Goal: Task Accomplishment & Management: Complete application form

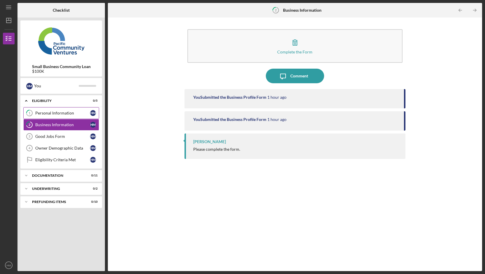
click at [81, 112] on div "Personal Information" at bounding box center [62, 113] width 55 height 5
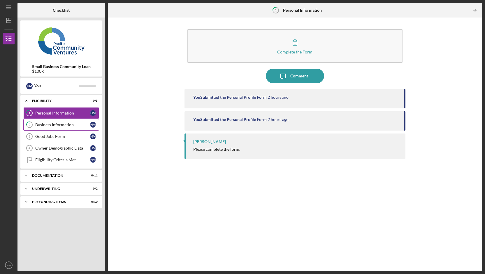
click at [78, 125] on div "Business Information" at bounding box center [62, 124] width 55 height 5
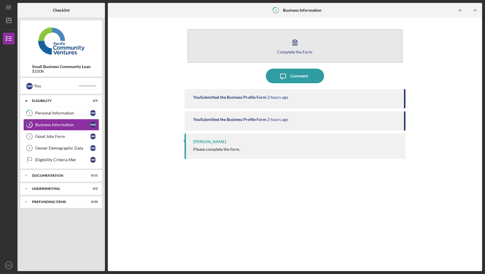
click at [303, 51] on div "Complete the Form" at bounding box center [294, 52] width 35 height 4
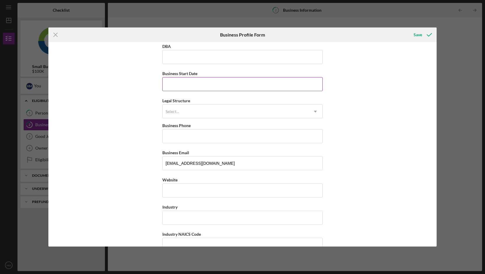
scroll to position [33, 0]
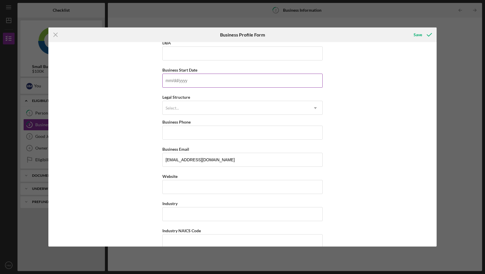
click at [266, 78] on input "Business Start Date" at bounding box center [243, 81] width 160 height 14
type input "[DATE]"
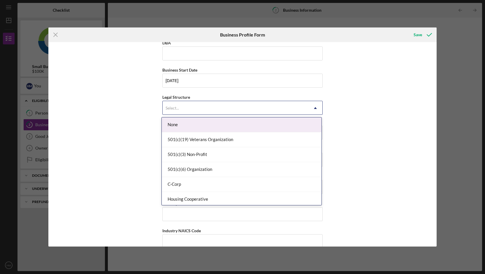
click at [265, 103] on div "Select..." at bounding box center [236, 107] width 146 height 13
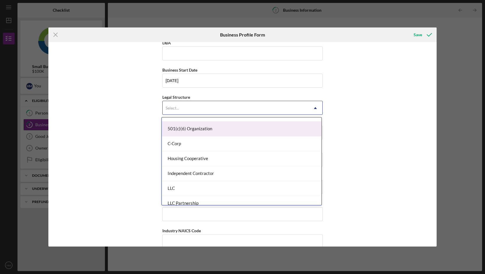
scroll to position [44, 0]
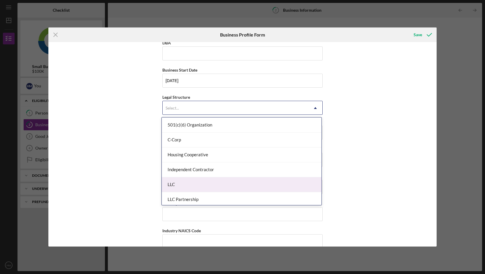
click at [253, 181] on div "LLC" at bounding box center [242, 184] width 160 height 15
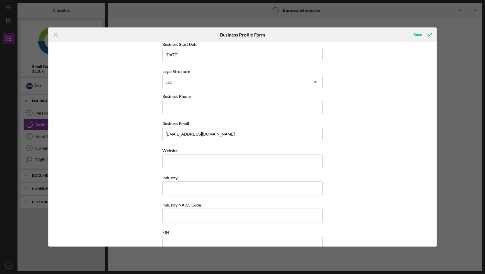
scroll to position [60, 0]
click at [242, 104] on input "Business Phone" at bounding box center [243, 106] width 160 height 14
type input "[PHONE_NUMBER]"
type input "[STREET_ADDRESS]"
type input "[GEOGRAPHIC_DATA]"
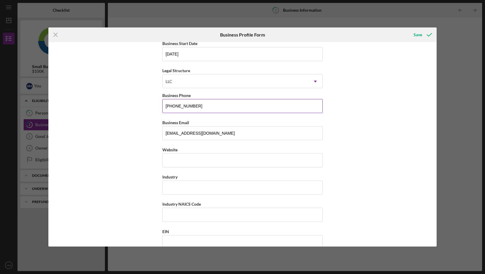
type input "95816"
type input "[US_STATE]"
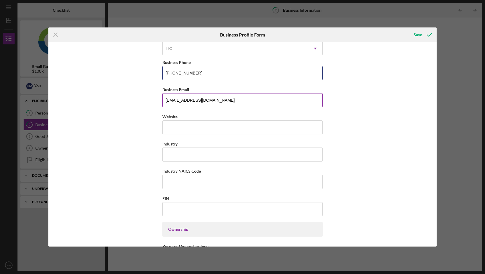
scroll to position [93, 0]
click at [233, 125] on input "Website" at bounding box center [243, 127] width 160 height 14
type input "[DOMAIN_NAME]"
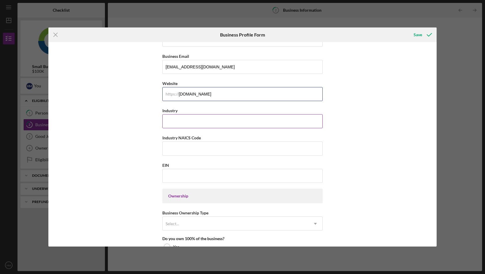
scroll to position [128, 0]
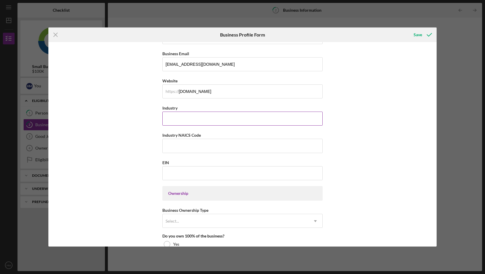
click at [230, 119] on input "Industry" at bounding box center [243, 118] width 160 height 14
type input "coffee mobile"
click at [221, 146] on input "Industry NAICS Code" at bounding box center [243, 146] width 160 height 14
type input "722330"
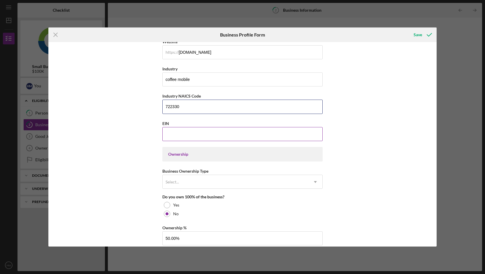
scroll to position [168, 0]
click at [216, 136] on input "EIN" at bounding box center [243, 133] width 160 height 14
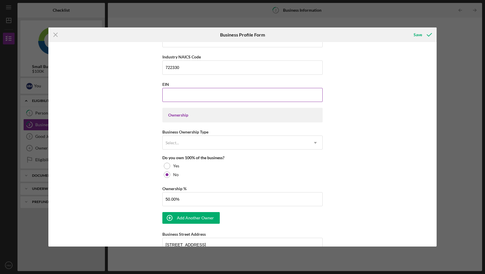
scroll to position [208, 0]
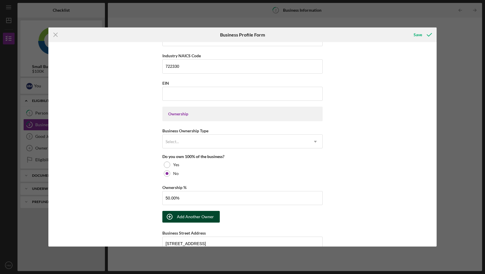
click at [202, 220] on div "Add Another Owner" at bounding box center [195, 217] width 37 height 12
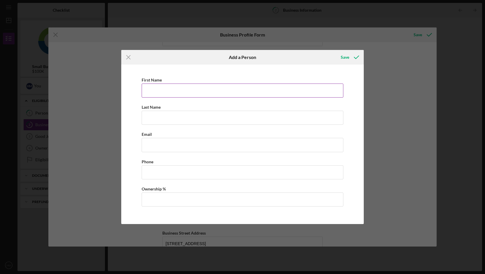
click at [207, 89] on input "First Name" at bounding box center [243, 90] width 202 height 14
type input "[PERSON_NAME]"
type input "[EMAIL_ADDRESS][DOMAIN_NAME]"
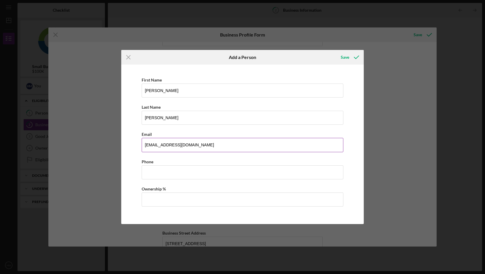
drag, startPoint x: 208, startPoint y: 147, endPoint x: 142, endPoint y: 146, distance: 65.4
click at [142, 146] on input "[EMAIL_ADDRESS][DOMAIN_NAME]" at bounding box center [243, 145] width 202 height 14
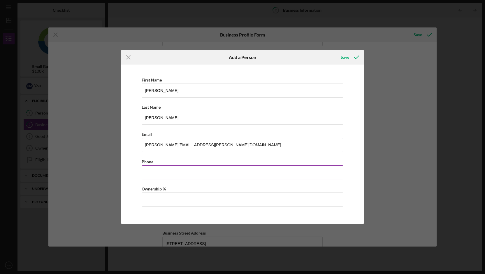
type input "[PERSON_NAME][EMAIL_ADDRESS][PERSON_NAME][DOMAIN_NAME]"
click at [162, 172] on input "Business Phone" at bounding box center [243, 172] width 202 height 14
type input "[PHONE_NUMBER]"
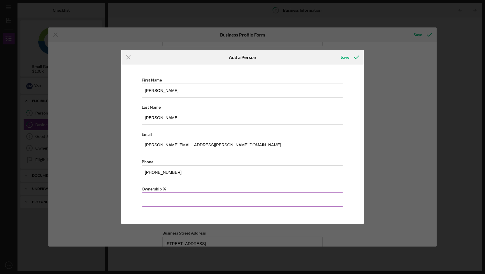
click at [185, 201] on input "Ownership %" at bounding box center [243, 199] width 202 height 14
type input "50.00%"
click at [357, 57] on polyline "button" at bounding box center [356, 57] width 5 height 3
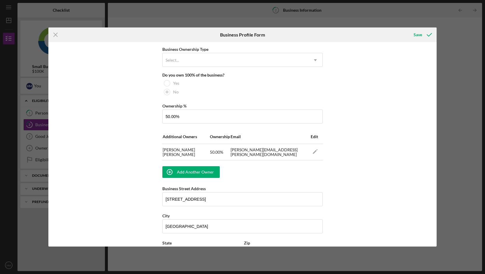
scroll to position [288, 0]
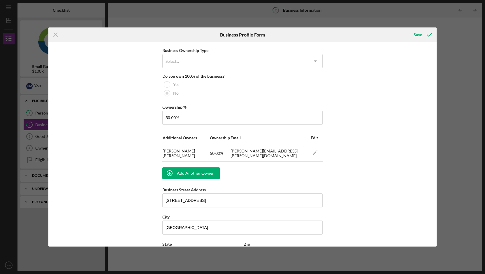
click at [262, 70] on div "Business Name Kona Island Coffee LLC DBA Business Start Date [DATE] Legal Struc…" at bounding box center [243, 93] width 160 height 673
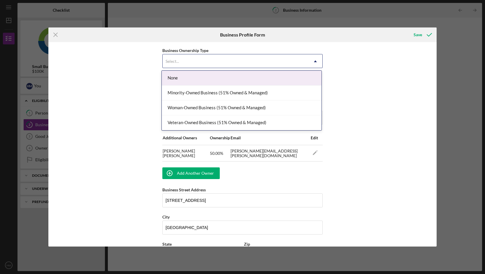
click at [260, 62] on div "Select..." at bounding box center [236, 61] width 146 height 13
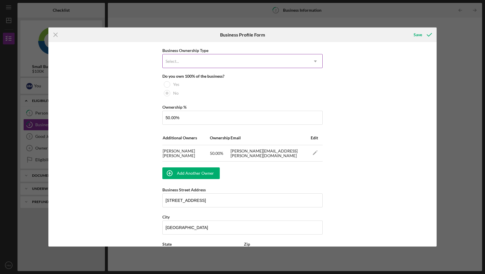
click at [260, 62] on div "Select..." at bounding box center [236, 61] width 146 height 13
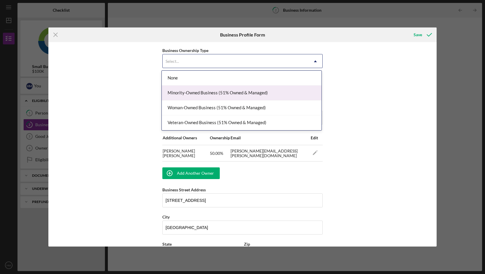
click at [265, 92] on div "Minority-Owned Business (51% Owned & Managed)" at bounding box center [242, 92] width 160 height 15
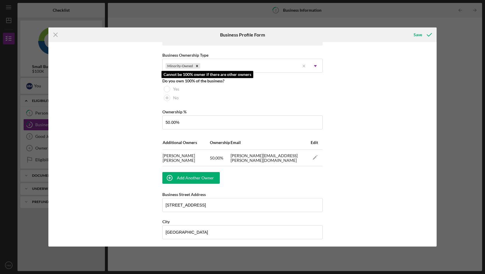
scroll to position [282, 0]
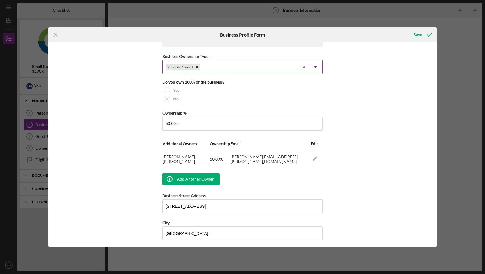
click at [303, 68] on icon "Icon/Menu Close" at bounding box center [304, 67] width 9 height 9
click at [318, 68] on icon "Icon/Dropdown Arrow" at bounding box center [316, 67] width 14 height 14
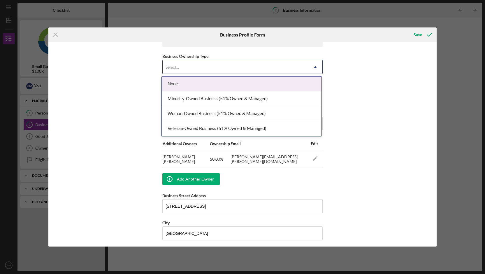
click at [318, 69] on icon "Icon/Dropdown Arrow" at bounding box center [316, 67] width 14 height 14
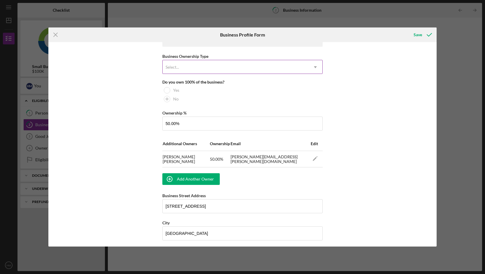
click at [318, 69] on icon "Icon/Dropdown Arrow" at bounding box center [316, 67] width 14 height 14
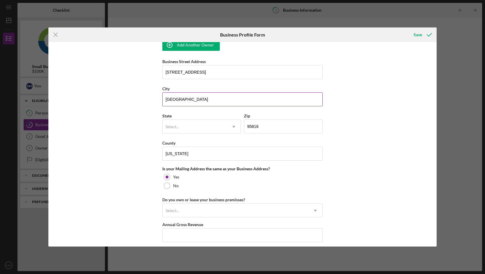
scroll to position [420, 0]
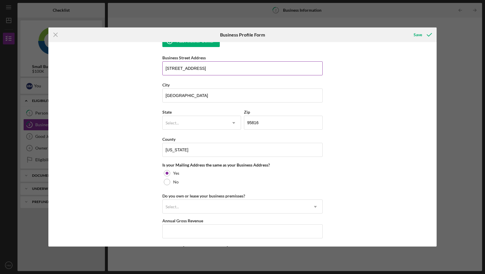
click at [195, 65] on input "[STREET_ADDRESS]" at bounding box center [243, 68] width 160 height 14
drag, startPoint x: 198, startPoint y: 68, endPoint x: 125, endPoint y: 68, distance: 72.4
click at [125, 68] on div "Business Name Kona Island Coffee LLC DBA Business Start Date [DATE] Legal Struc…" at bounding box center [242, 144] width 388 height 204
type input "[STREET_ADDRESS][PERSON_NAME]"
drag, startPoint x: 198, startPoint y: 98, endPoint x: 137, endPoint y: 96, distance: 61.0
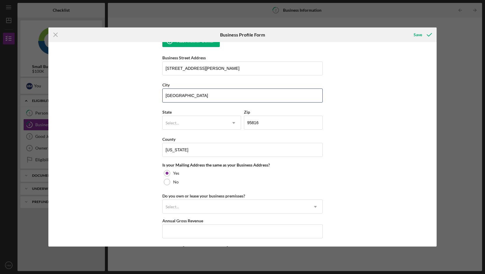
click at [137, 96] on div "Business Name Kona Island Coffee LLC DBA Business Start Date [DATE] Legal Struc…" at bounding box center [242, 144] width 388 height 204
type input "[GEOGRAPHIC_DATA][PERSON_NAME]"
click at [274, 124] on input "95816" at bounding box center [283, 123] width 79 height 14
type input "95128"
click at [201, 120] on div "Select..." at bounding box center [195, 122] width 64 height 13
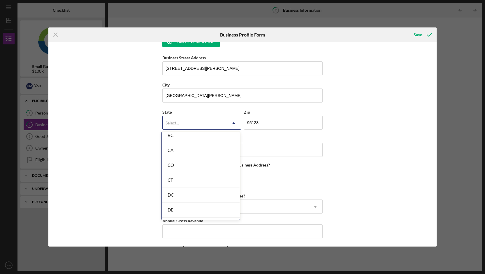
scroll to position [152, 0]
click at [218, 156] on div "CA" at bounding box center [201, 150] width 78 height 15
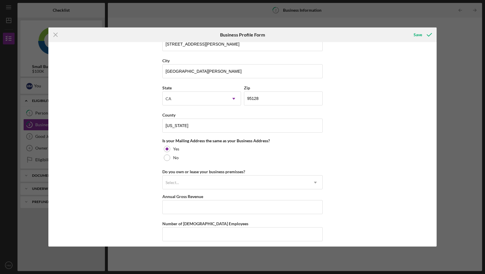
scroll to position [444, 0]
click at [175, 155] on label "No" at bounding box center [176, 157] width 6 height 5
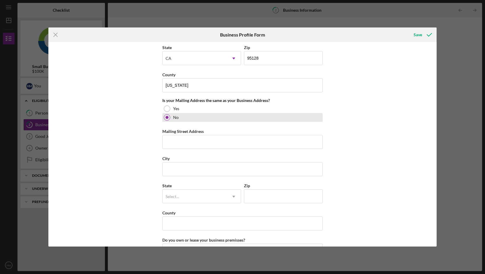
scroll to position [485, 0]
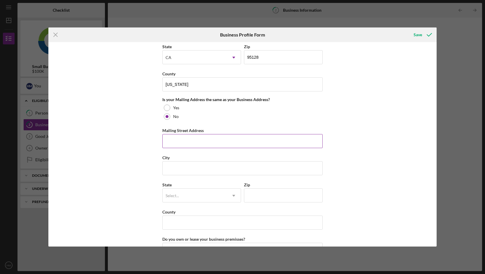
click at [180, 134] on input "Mailing Street Address" at bounding box center [243, 141] width 160 height 14
type input "[STREET_ADDRESS]"
type input "[GEOGRAPHIC_DATA]"
type input "95816"
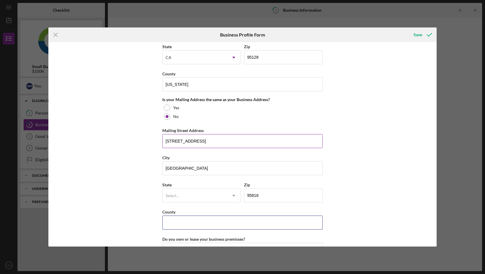
type input "[US_STATE]"
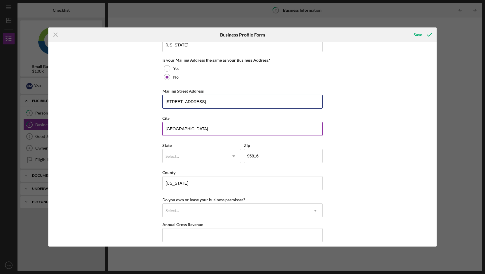
scroll to position [525, 0]
click at [207, 158] on div "Select..." at bounding box center [195, 155] width 64 height 13
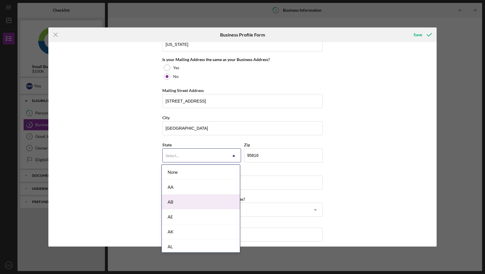
type input "c"
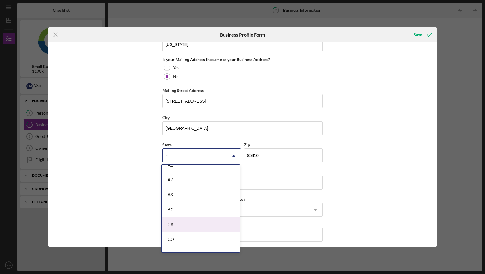
click at [191, 228] on div "CA" at bounding box center [201, 224] width 78 height 15
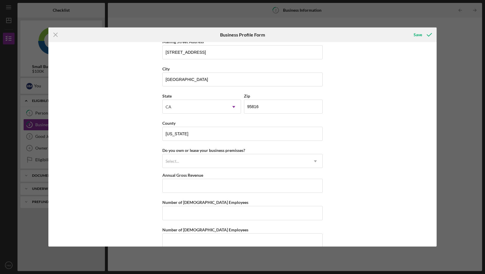
scroll to position [578, 0]
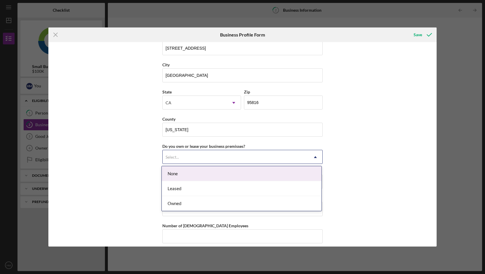
click at [223, 161] on div "Select..." at bounding box center [236, 156] width 146 height 13
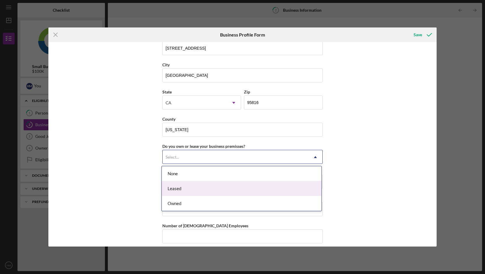
click at [223, 190] on div "Leased" at bounding box center [242, 188] width 160 height 15
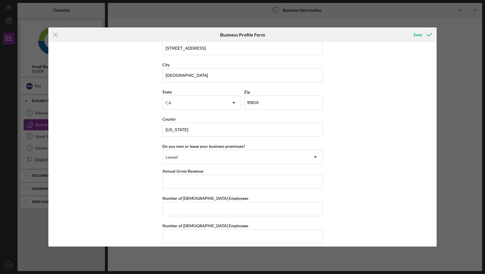
scroll to position [583, 0]
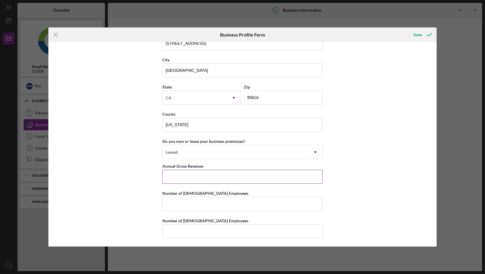
click at [220, 178] on input "Annual Gross Revenue" at bounding box center [243, 177] width 160 height 14
type input "$350,000"
click at [219, 200] on input "Number of [DEMOGRAPHIC_DATA] Employees" at bounding box center [243, 204] width 160 height 14
type input "2"
click at [222, 235] on input "Number of [DEMOGRAPHIC_DATA] Employees" at bounding box center [243, 231] width 160 height 14
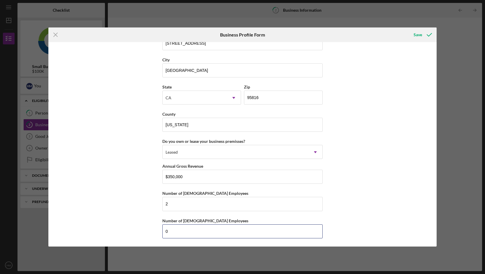
type input "0"
click at [357, 214] on div "Business Name Kona Island Coffee LLC DBA Business Start Date [DATE] Legal Struc…" at bounding box center [242, 144] width 388 height 204
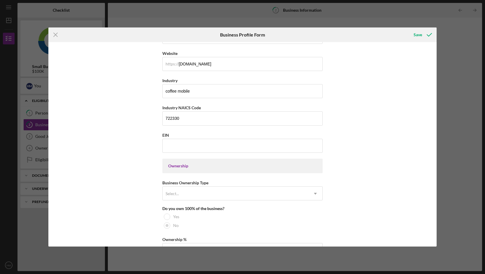
scroll to position [169, 0]
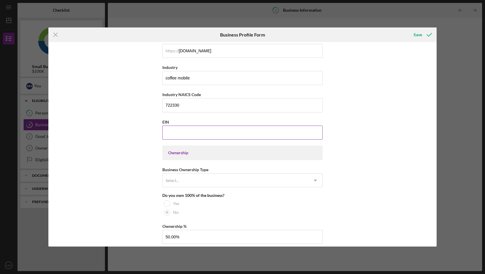
click at [201, 135] on input "EIN" at bounding box center [243, 132] width 160 height 14
paste input "[US_EMPLOYER_IDENTIFICATION_NUMBER]"
type input "[US_EMPLOYER_IDENTIFICATION_NUMBER]"
click at [357, 100] on div "Business Name Kona Island Coffee LLC DBA Business Start Date [DATE] Legal Struc…" at bounding box center [242, 144] width 388 height 204
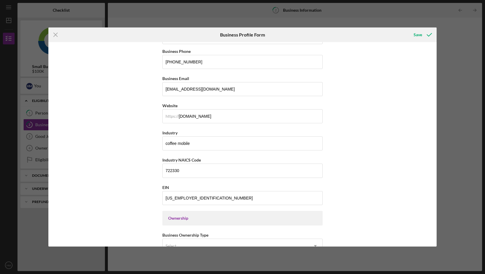
scroll to position [95, 0]
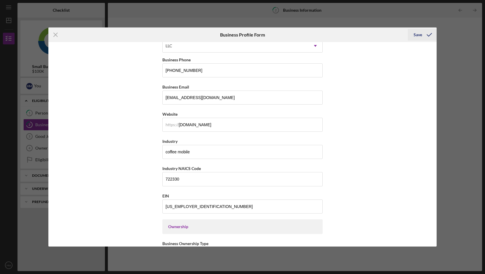
click at [421, 34] on div "Save" at bounding box center [418, 35] width 8 height 12
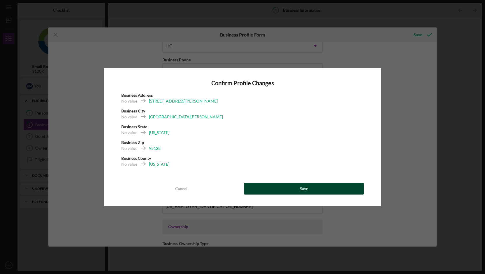
click at [316, 192] on button "Save" at bounding box center [304, 189] width 120 height 12
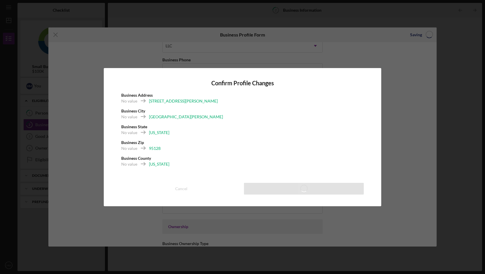
type input "[DATE]"
type input "[PHONE_NUMBER]"
type input "[DOMAIN_NAME]"
type input "coffee mobile"
type input "722330"
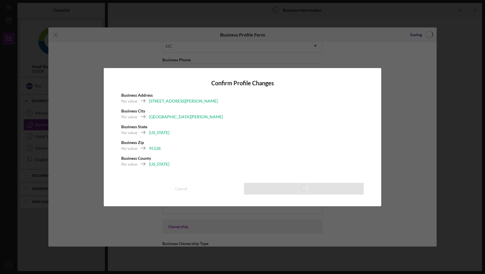
type input "[US_EMPLOYER_IDENTIFICATION_NUMBER]"
type input "[STREET_ADDRESS][PERSON_NAME]"
type input "[GEOGRAPHIC_DATA][PERSON_NAME]"
type input "95128"
type input "[US_STATE]"
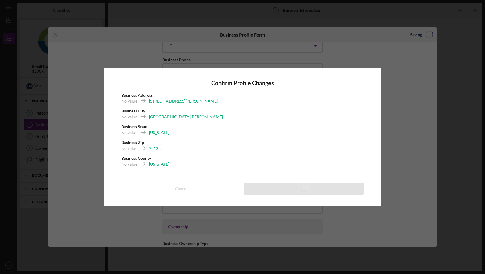
type input "$350,000"
type input "2"
type input "0"
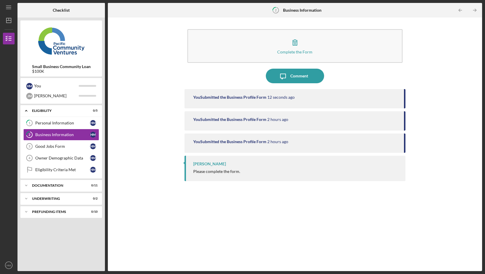
click at [223, 173] on div "Please complete the form." at bounding box center [216, 171] width 47 height 5
click at [216, 167] on div "[PERSON_NAME] Please complete the form." at bounding box center [295, 168] width 221 height 25
click at [83, 146] on div "Good Jobs Form" at bounding box center [62, 146] width 55 height 5
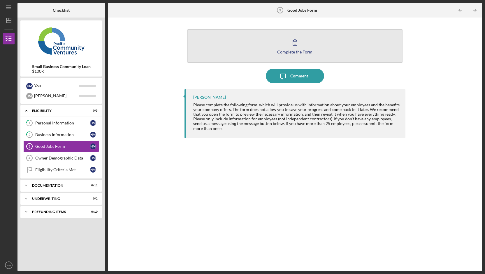
click at [295, 48] on icon "button" at bounding box center [295, 42] width 15 height 15
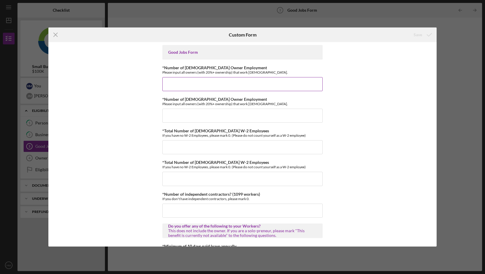
click at [269, 81] on input "*Number of [DEMOGRAPHIC_DATA] Owner Employment" at bounding box center [243, 84] width 160 height 14
type input "2"
click at [374, 88] on div "Good Jobs Form *Number of [DEMOGRAPHIC_DATA] Owner Employment Please input all …" at bounding box center [242, 144] width 388 height 204
click at [239, 114] on input "*Number of [DEMOGRAPHIC_DATA] Owner Employment" at bounding box center [243, 116] width 160 height 14
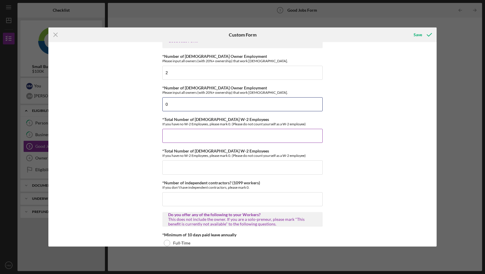
scroll to position [12, 0]
type input "0"
click at [188, 140] on input "*Total Number of [DEMOGRAPHIC_DATA] W-2 Employees" at bounding box center [243, 135] width 160 height 14
type input "0"
click at [142, 148] on div "Good Jobs Form *Number of [DEMOGRAPHIC_DATA] Owner Employment Please input all …" at bounding box center [242, 144] width 388 height 204
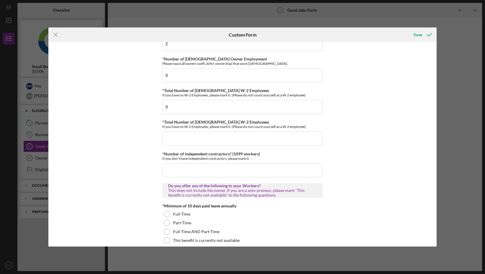
scroll to position [42, 0]
click at [197, 137] on input "*Total Number of [DEMOGRAPHIC_DATA] W-2 Employees" at bounding box center [243, 137] width 160 height 14
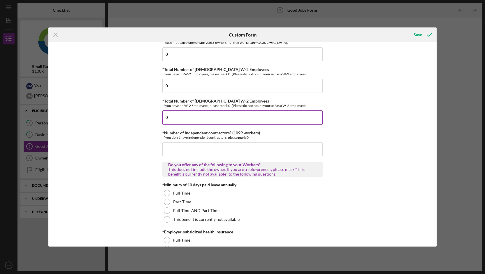
scroll to position [64, 0]
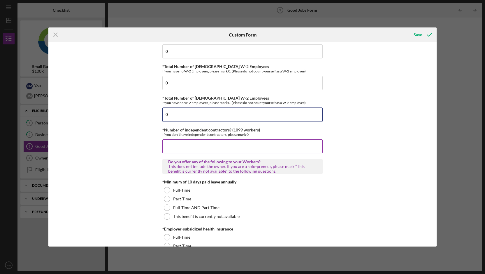
type input "0"
click at [197, 144] on input "*Number of independent contractors? (1099 workers)" at bounding box center [243, 146] width 160 height 14
type input "0"
click at [140, 163] on div "Good Jobs Form *Number of [DEMOGRAPHIC_DATA] Owner Employment Please input all …" at bounding box center [242, 144] width 388 height 204
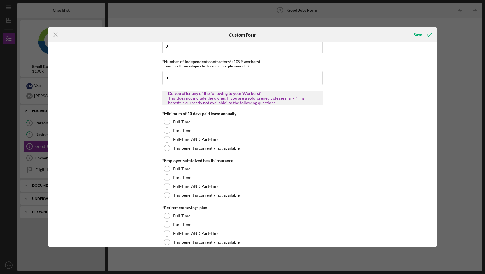
scroll to position [133, 0]
click at [205, 147] on label "This benefit is currently not available" at bounding box center [206, 147] width 67 height 5
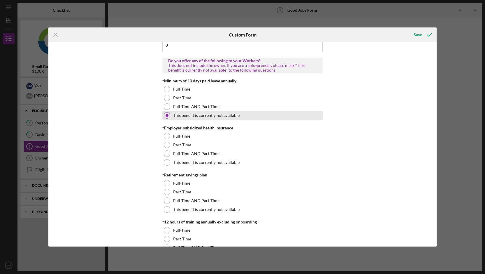
scroll to position [167, 0]
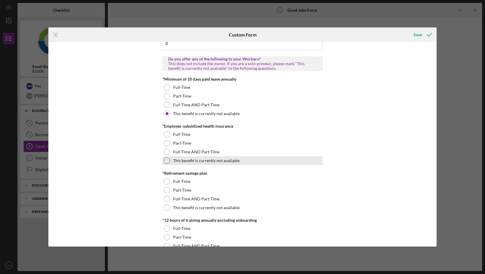
click at [207, 162] on label "This benefit is currently not available" at bounding box center [206, 160] width 67 height 5
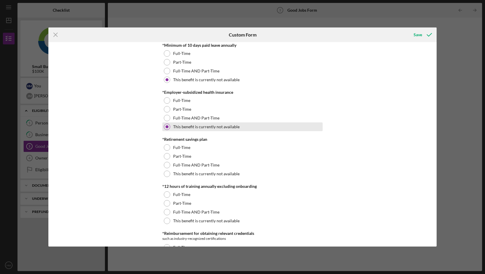
scroll to position [202, 0]
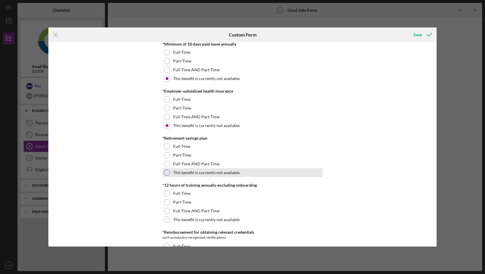
click at [207, 174] on label "This benefit is currently not available" at bounding box center [206, 172] width 67 height 5
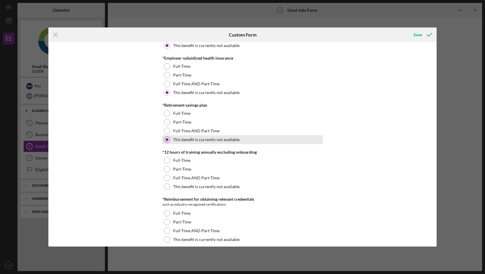
scroll to position [243, 0]
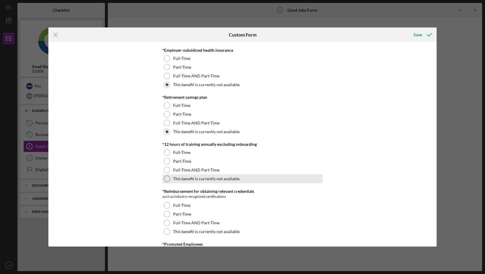
click at [209, 179] on label "This benefit is currently not available" at bounding box center [206, 178] width 67 height 5
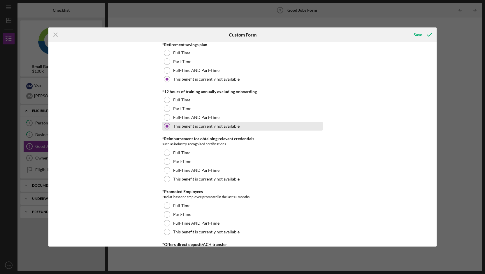
scroll to position [298, 0]
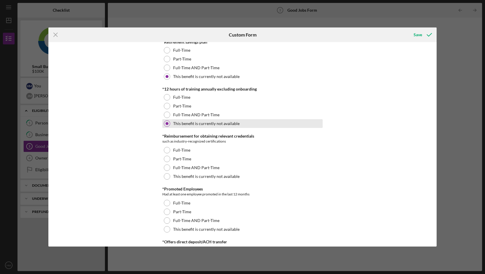
click at [209, 179] on div "This benefit is currently not available" at bounding box center [243, 176] width 160 height 9
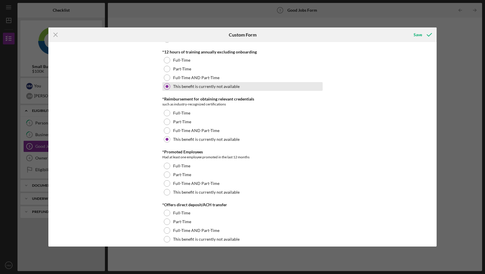
scroll to position [343, 0]
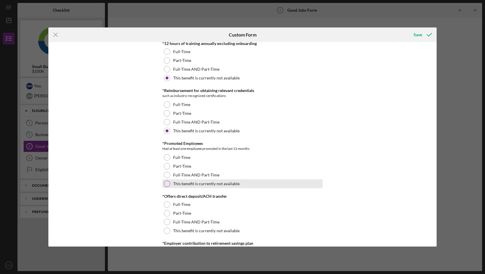
click at [211, 183] on label "This benefit is currently not available" at bounding box center [206, 183] width 67 height 5
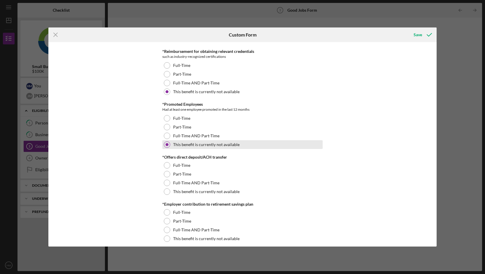
scroll to position [389, 0]
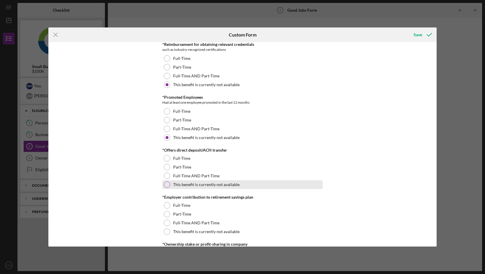
click at [211, 184] on label "This benefit is currently not available" at bounding box center [206, 184] width 67 height 5
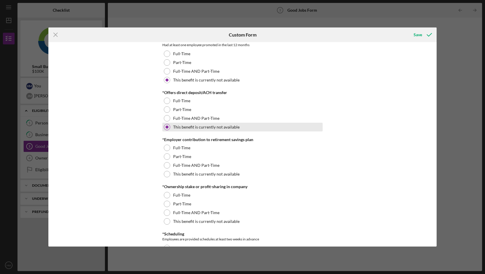
scroll to position [448, 0]
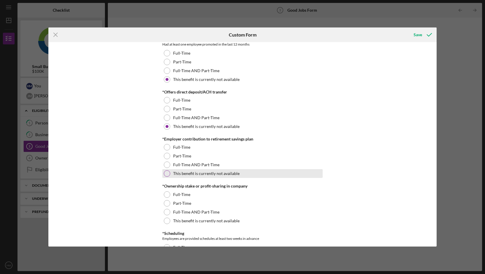
click at [210, 172] on label "This benefit is currently not available" at bounding box center [206, 173] width 67 height 5
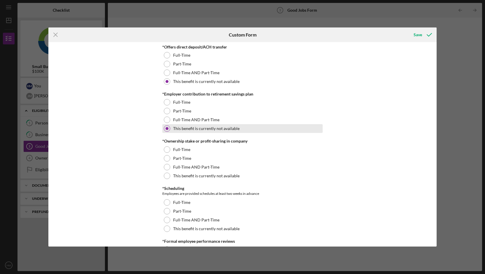
scroll to position [493, 0]
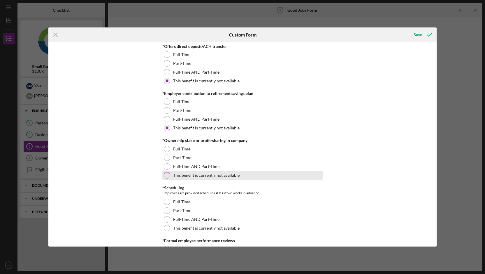
click at [210, 176] on label "This benefit is currently not available" at bounding box center [206, 175] width 67 height 5
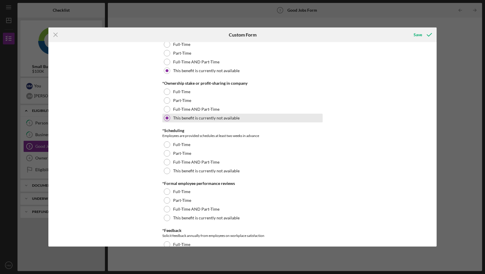
scroll to position [553, 0]
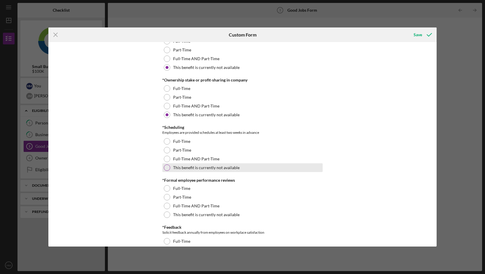
click at [211, 166] on label "This benefit is currently not available" at bounding box center [206, 167] width 67 height 5
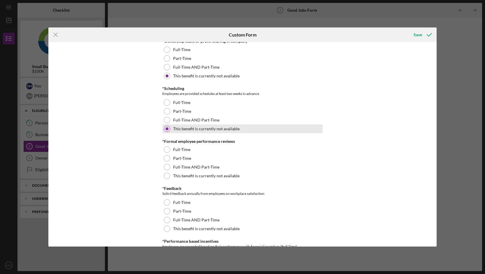
scroll to position [593, 0]
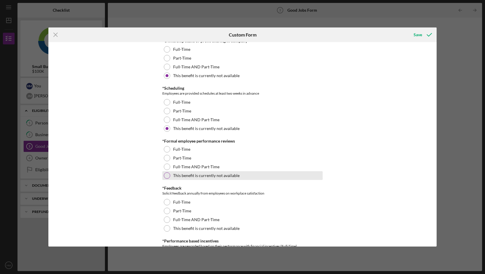
click at [211, 176] on label "This benefit is currently not available" at bounding box center [206, 175] width 67 height 5
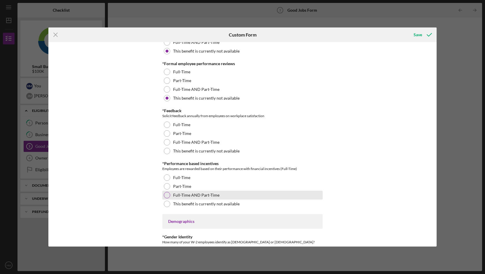
scroll to position [671, 0]
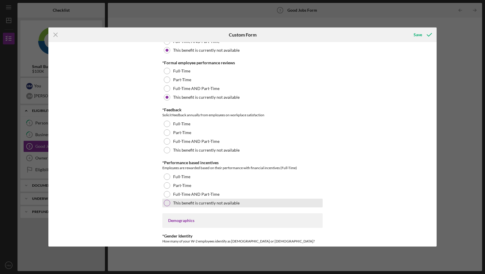
click at [219, 202] on label "This benefit is currently not available" at bounding box center [206, 202] width 67 height 5
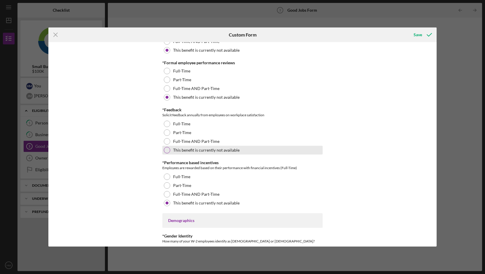
click at [213, 148] on label "This benefit is currently not available" at bounding box center [206, 150] width 67 height 5
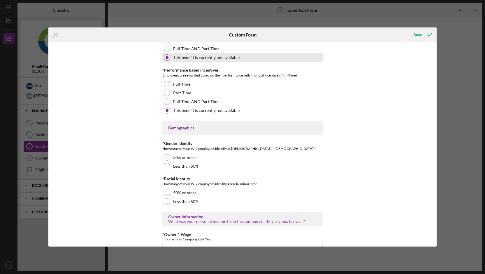
scroll to position [764, 0]
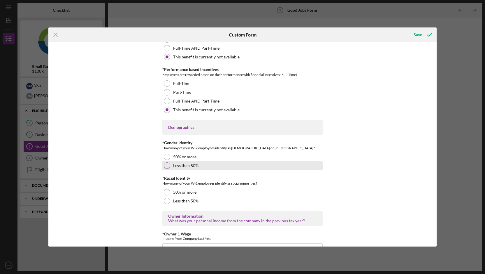
click at [203, 168] on div "Less than 50%" at bounding box center [243, 165] width 160 height 9
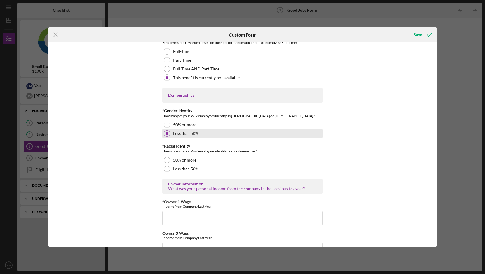
scroll to position [797, 0]
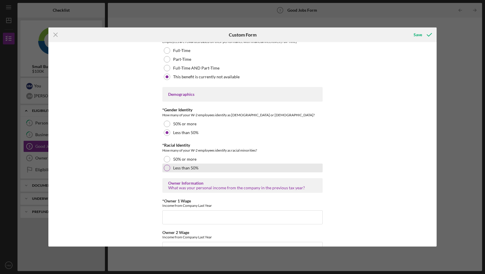
click at [203, 169] on div "Less than 50%" at bounding box center [243, 167] width 160 height 9
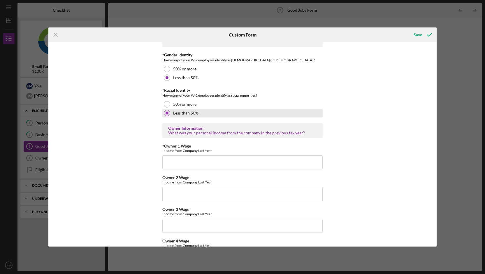
scroll to position [855, 0]
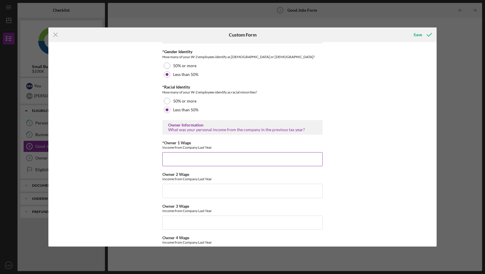
click at [203, 159] on input "*Owner 1 Wage" at bounding box center [243, 159] width 160 height 14
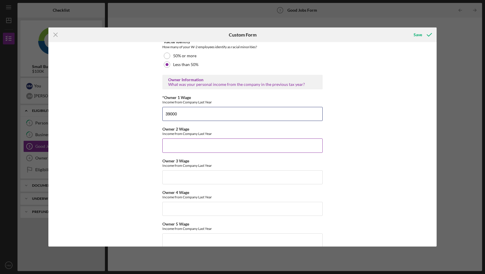
scroll to position [902, 0]
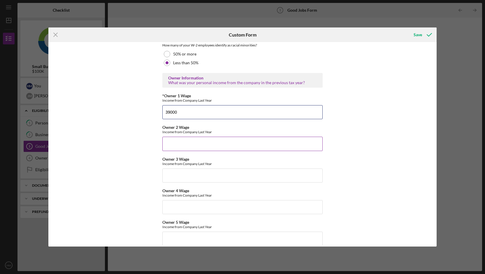
type input "39000"
click at [209, 146] on input "Owner 2 Wage" at bounding box center [243, 144] width 160 height 14
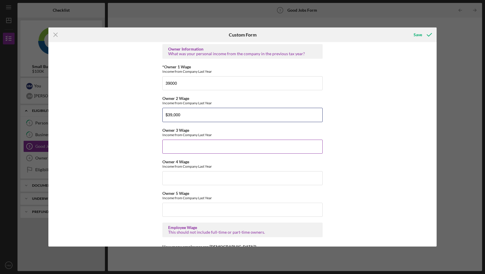
scroll to position [932, 0]
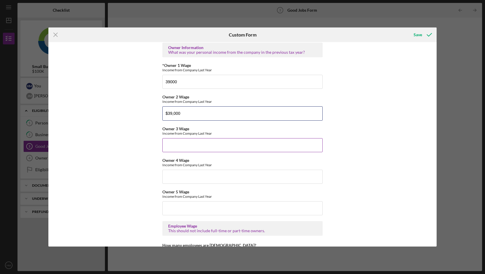
type input "$39,000"
click at [215, 135] on div "Owner 3 Wage Income from Company Last Year" at bounding box center [243, 139] width 160 height 26
click at [201, 85] on input "39000" at bounding box center [243, 82] width 160 height 14
type input "3"
type input "39000"
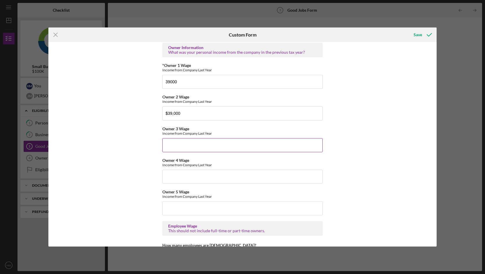
click at [218, 131] on div "Income from Company Last Year" at bounding box center [243, 133] width 160 height 4
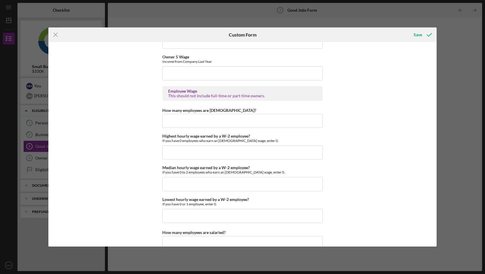
scroll to position [1067, 0]
click at [218, 125] on input "How many employees are [DEMOGRAPHIC_DATA]?" at bounding box center [243, 120] width 160 height 14
type input "0"
click at [222, 152] on input "Highest hourly wage earned by a W-2 employee?" at bounding box center [243, 152] width 160 height 14
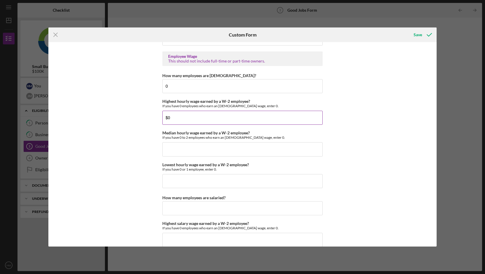
scroll to position [1102, 0]
type input "$0"
click at [228, 148] on input "Median hourly wage earned by a W-2 employee?" at bounding box center [243, 149] width 160 height 14
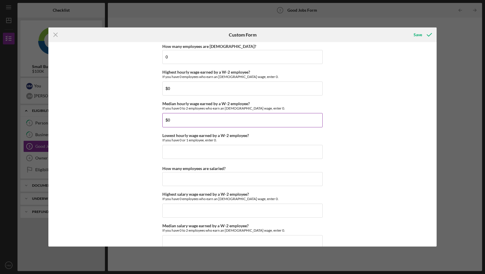
scroll to position [1133, 0]
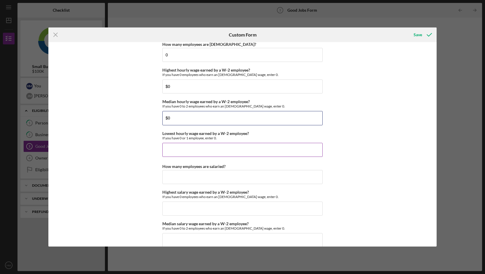
type input "$0"
click at [223, 150] on input "Lowest hourly wage earned by a W-2 employee?" at bounding box center [243, 150] width 160 height 14
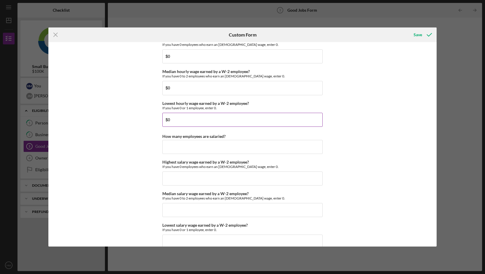
scroll to position [1167, 0]
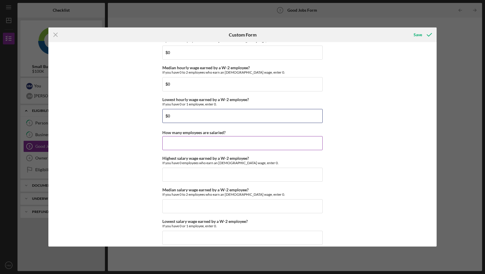
type input "$0"
click at [229, 142] on input "How many employees are salaried?" at bounding box center [243, 143] width 160 height 14
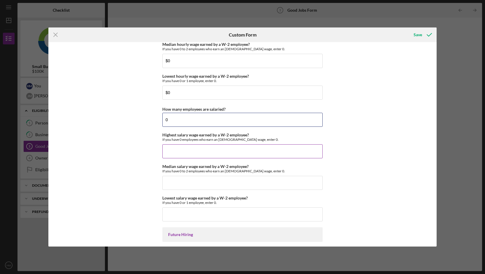
scroll to position [1190, 0]
type input "0"
click at [227, 152] on input "Highest salary wage earned by a W-2 employee?" at bounding box center [243, 151] width 160 height 14
type input "$0"
click at [217, 179] on input "Median salary wage earned by a W-2 employee?" at bounding box center [243, 182] width 160 height 14
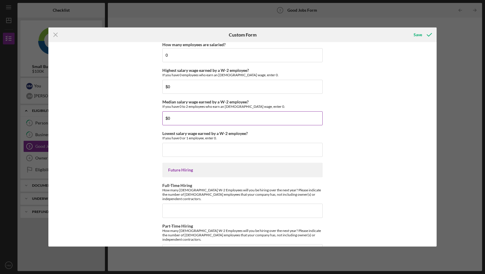
scroll to position [1257, 0]
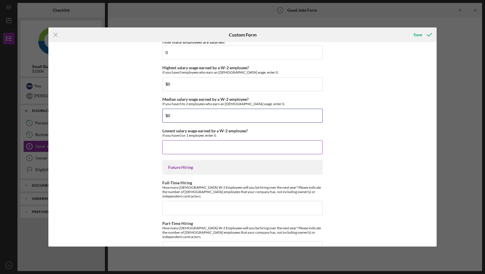
type input "$0"
click at [219, 147] on input "Lowest salary wage earned by a W-2 employee?" at bounding box center [243, 147] width 160 height 14
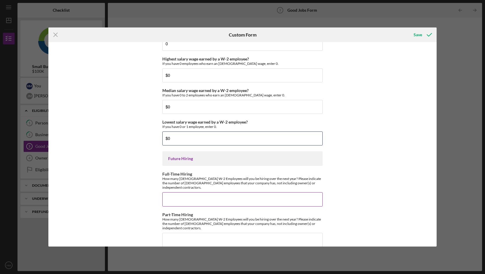
type input "$0"
click at [259, 198] on input "Full-Time Hiring" at bounding box center [243, 199] width 160 height 14
type input "3"
click at [237, 233] on input "Part-Time Hiring" at bounding box center [243, 240] width 160 height 14
type input "3"
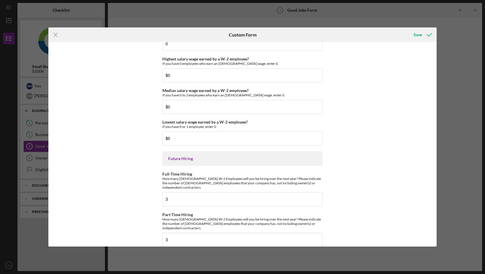
click at [353, 189] on div "Good Jobs Form *Number of [DEMOGRAPHIC_DATA] Owner Employment Please input all …" at bounding box center [242, 144] width 388 height 204
click at [423, 33] on icon "submit" at bounding box center [429, 34] width 15 height 15
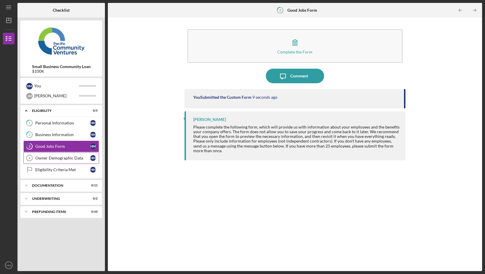
click at [84, 156] on div "Owner Demographic Data" at bounding box center [62, 158] width 55 height 5
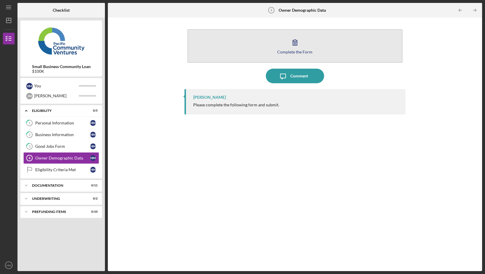
click at [291, 51] on div "Complete the Form" at bounding box center [294, 52] width 35 height 4
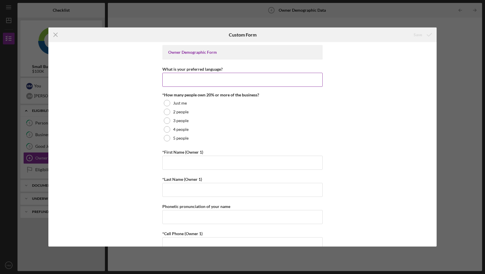
click at [249, 85] on input "What is your preferred language?" at bounding box center [243, 80] width 160 height 14
type input "english"
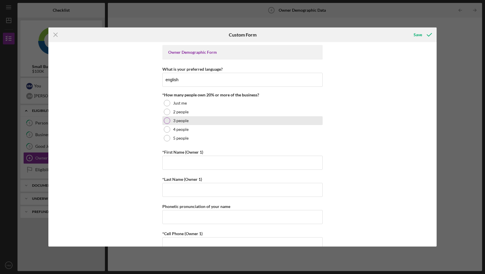
click at [256, 119] on div "3 people" at bounding box center [243, 120] width 160 height 9
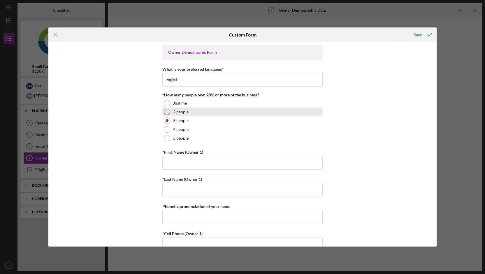
click at [252, 113] on div "2 people" at bounding box center [243, 111] width 160 height 9
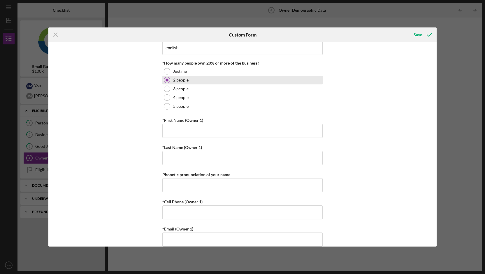
scroll to position [34, 0]
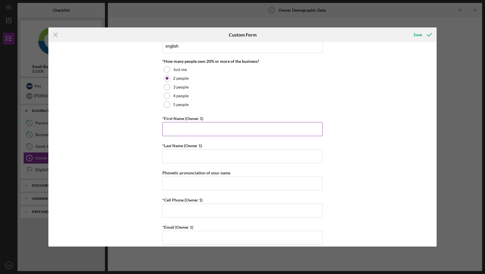
click at [247, 135] on input "*First Name (Owner 1)" at bounding box center [243, 129] width 160 height 14
type input "[PERSON_NAME]"
type input "4086791237"
type input "[EMAIL_ADDRESS][DOMAIN_NAME]"
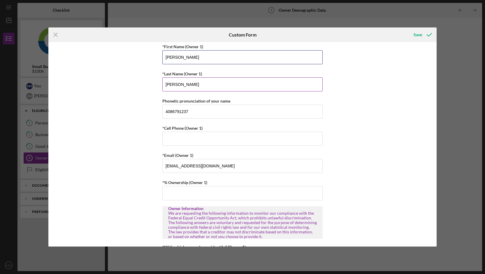
scroll to position [107, 0]
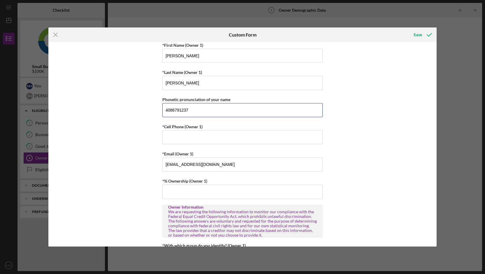
drag, startPoint x: 207, startPoint y: 111, endPoint x: 145, endPoint y: 102, distance: 61.8
click at [145, 102] on div "Owner Demographic Form What is your preferred language? english *How many peopl…" at bounding box center [242, 144] width 388 height 204
click at [110, 149] on div "Owner Demographic Form What is your preferred language? english *How many peopl…" at bounding box center [242, 144] width 388 height 204
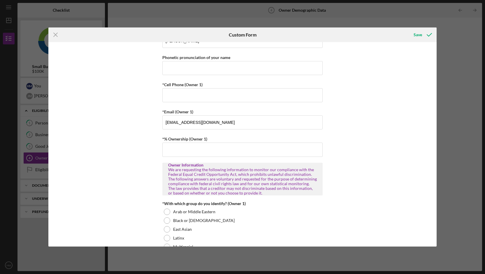
scroll to position [149, 0]
click at [194, 91] on input "*Cell Phone (Owner 1)" at bounding box center [243, 95] width 160 height 14
type input "[PHONE_NUMBER]"
type input "4086791237"
drag, startPoint x: 194, startPoint y: 69, endPoint x: 81, endPoint y: 67, distance: 113.8
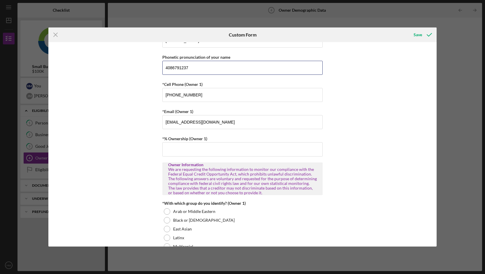
click at [81, 67] on div "Owner Demographic Form What is your preferred language? english *How many peopl…" at bounding box center [242, 144] width 388 height 204
click at [144, 104] on div "Owner Demographic Form What is your preferred language? english *How many peopl…" at bounding box center [242, 144] width 388 height 204
drag, startPoint x: 235, startPoint y: 123, endPoint x: 114, endPoint y: 117, distance: 120.9
click at [114, 117] on div "Owner Demographic Form What is your preferred language? english *How many peopl…" at bounding box center [242, 144] width 388 height 204
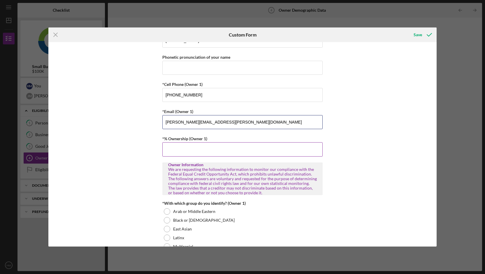
type input "[PERSON_NAME][EMAIL_ADDRESS][PERSON_NAME][DOMAIN_NAME]"
click at [202, 155] on input "*% Ownership (Owner 1)" at bounding box center [243, 149] width 160 height 14
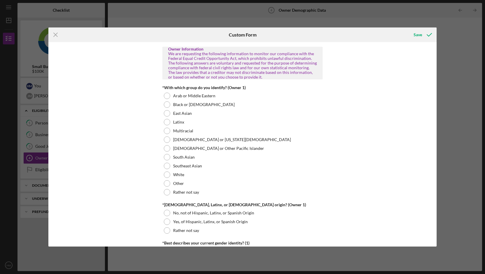
scroll to position [265, 0]
type input "50.00000%"
click at [202, 176] on div "White" at bounding box center [243, 174] width 160 height 9
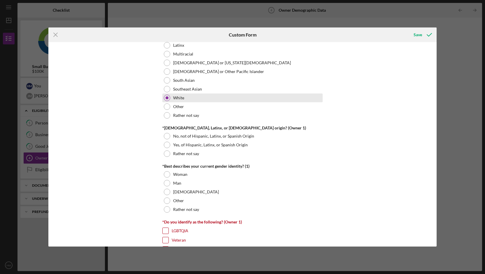
scroll to position [341, 0]
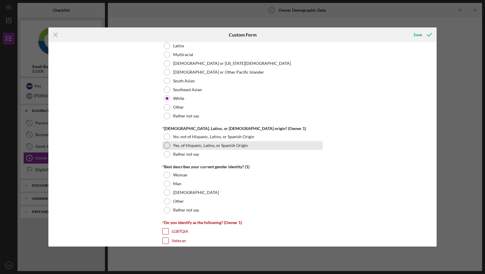
click at [219, 141] on div "Yes, of Hispanic, Latinx, or Spanish Origin" at bounding box center [243, 145] width 160 height 9
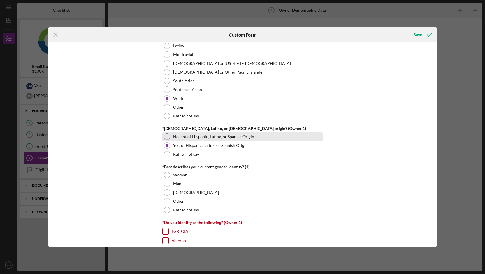
click at [219, 137] on label "No, not of Hispanic, Latinx, or Spanish Origin" at bounding box center [213, 136] width 81 height 5
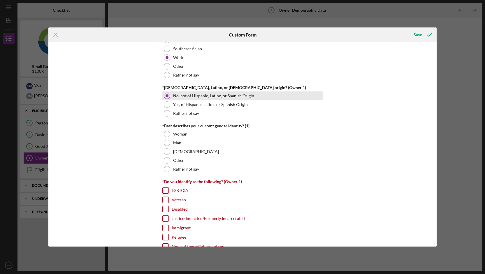
scroll to position [389, 0]
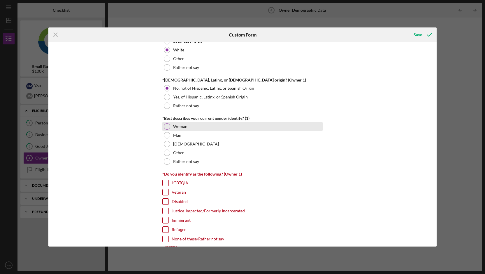
click at [219, 128] on div "Woman" at bounding box center [243, 126] width 160 height 9
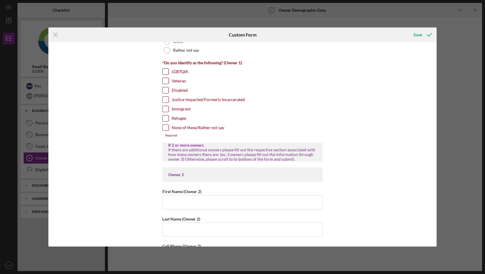
scroll to position [501, 0]
click at [184, 127] on label "None of these/Rather not say" at bounding box center [198, 127] width 53 height 6
click at [169, 127] on input "None of these/Rather not say" at bounding box center [166, 127] width 6 height 6
checkbox input "true"
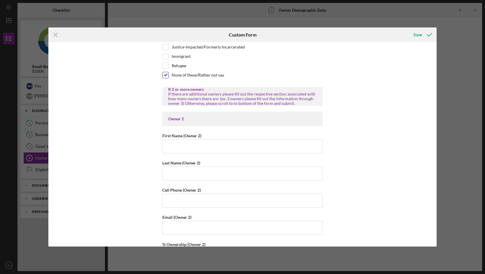
scroll to position [560, 0]
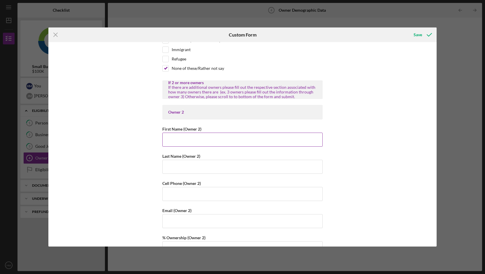
click at [186, 136] on input "First Name (Owner 2)" at bounding box center [243, 139] width 160 height 14
type input "[PERSON_NAME]"
type input "[EMAIL_ADDRESS][DOMAIN_NAME]"
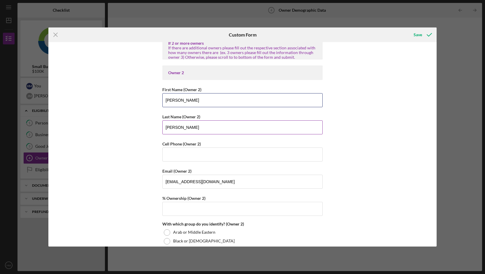
scroll to position [603, 0]
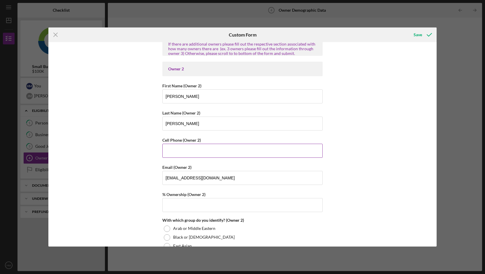
click at [201, 154] on input "Cell Phone (Owner 2)" at bounding box center [243, 151] width 160 height 14
type input "[PHONE_NUMBER]"
click at [353, 137] on div "Owner Demographic Form What is your preferred language? english *How many peopl…" at bounding box center [242, 144] width 388 height 204
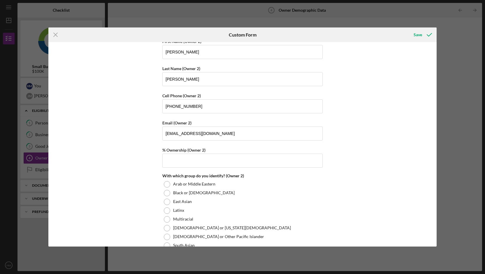
scroll to position [651, 0]
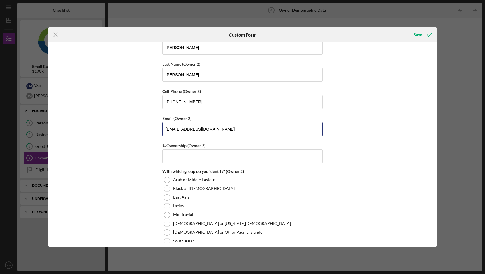
drag, startPoint x: 237, startPoint y: 127, endPoint x: 175, endPoint y: 137, distance: 62.7
drag, startPoint x: 238, startPoint y: 130, endPoint x: 110, endPoint y: 130, distance: 127.8
click at [110, 130] on div "Owner Demographic Form What is your preferred language? english *How many peopl…" at bounding box center [242, 144] width 388 height 204
type input "[PERSON_NAME][EMAIL_ADDRESS][PERSON_NAME][DOMAIN_NAME]"
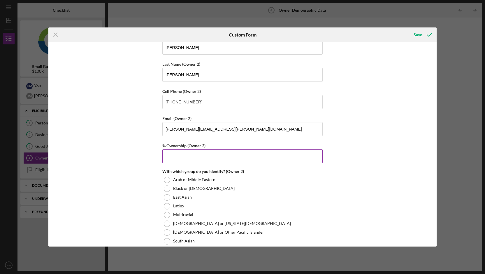
click at [170, 158] on input "% Ownership (Owner 2)" at bounding box center [243, 156] width 160 height 14
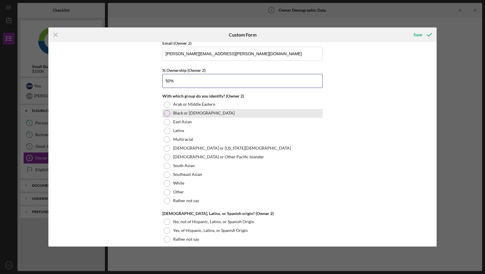
scroll to position [727, 0]
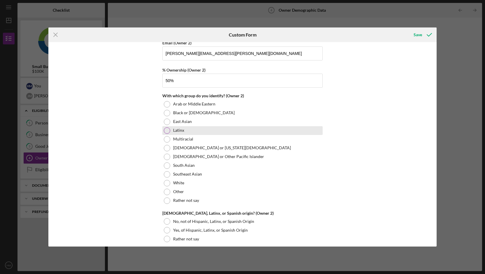
click at [192, 130] on div "Latinx" at bounding box center [243, 130] width 160 height 9
type input "50.00000%"
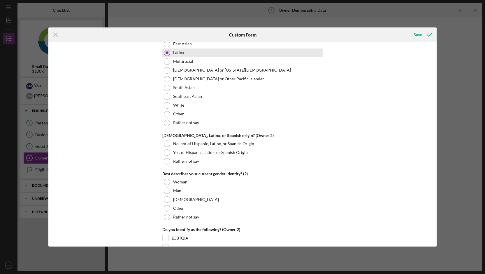
scroll to position [805, 0]
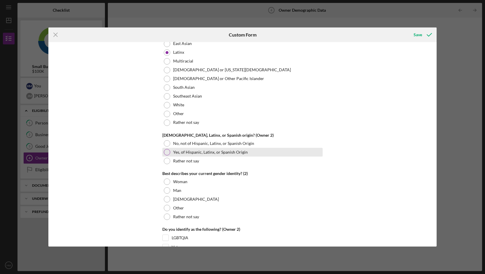
click at [196, 152] on label "Yes, of Hispanic, Latinx, or Spanish Origin" at bounding box center [210, 152] width 75 height 5
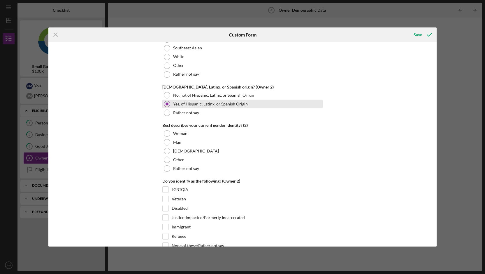
scroll to position [854, 0]
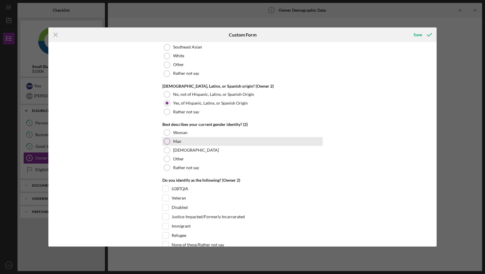
click at [195, 144] on div "Man" at bounding box center [243, 141] width 160 height 9
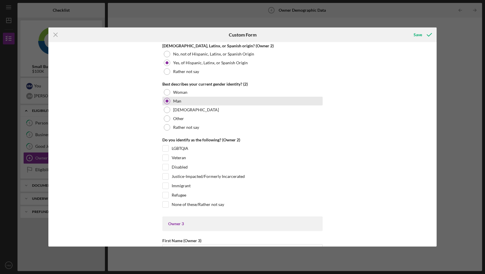
scroll to position [897, 0]
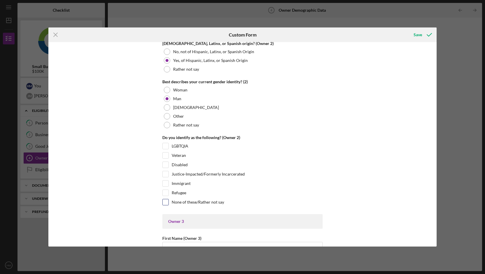
click at [211, 201] on label "None of these/Rather not say" at bounding box center [198, 202] width 53 height 6
click at [169, 201] on input "None of these/Rather not say" at bounding box center [166, 202] width 6 height 6
checkbox input "true"
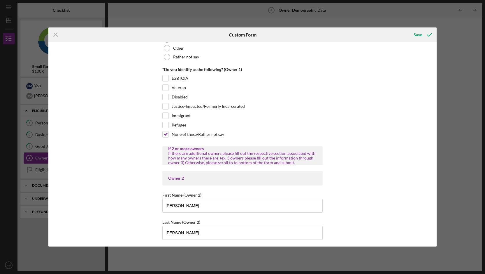
scroll to position [492, 0]
click at [185, 115] on label "Immigrant" at bounding box center [181, 117] width 19 height 6
click at [169, 115] on input "Immigrant" at bounding box center [166, 117] width 6 height 6
checkbox input "true"
click at [186, 134] on label "None of these/Rather not say" at bounding box center [198, 135] width 53 height 6
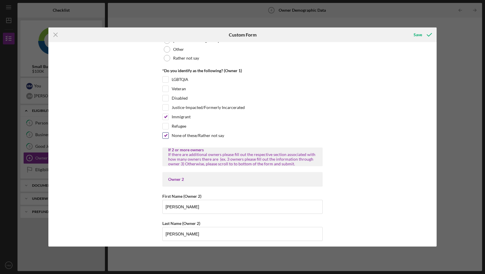
click at [169, 134] on input "None of these/Rather not say" at bounding box center [166, 135] width 6 height 6
checkbox input "false"
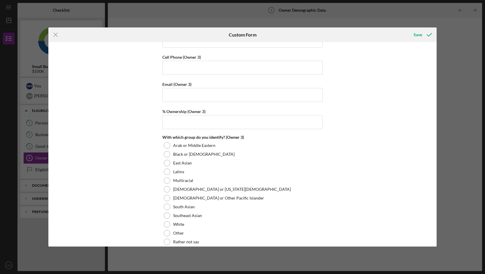
scroll to position [1076, 0]
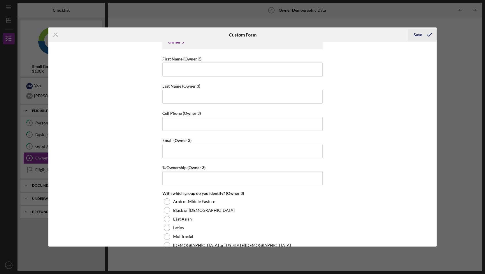
click at [426, 32] on icon "submit" at bounding box center [429, 34] width 15 height 15
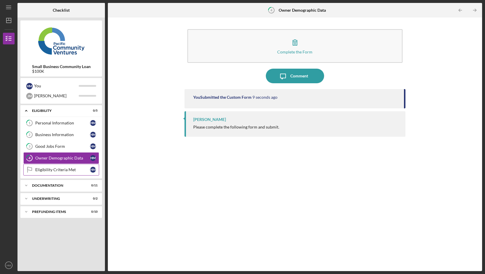
click at [78, 167] on div "Eligibility Criteria Met" at bounding box center [62, 169] width 55 height 5
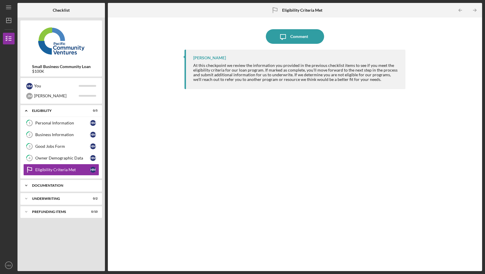
click at [69, 188] on div "Icon/Expander Documentation 0 / 11" at bounding box center [61, 185] width 82 height 12
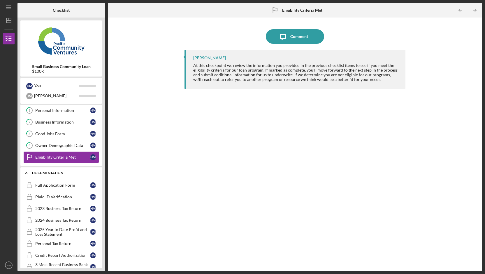
scroll to position [13, 0]
click at [69, 186] on div "Full Application Form" at bounding box center [62, 184] width 55 height 5
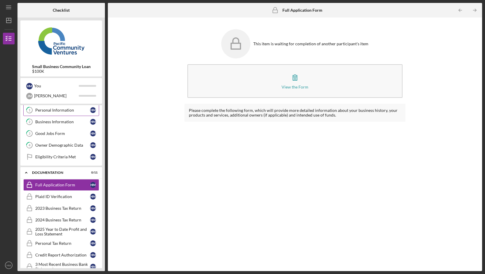
click at [74, 108] on div "Personal Information" at bounding box center [62, 110] width 55 height 5
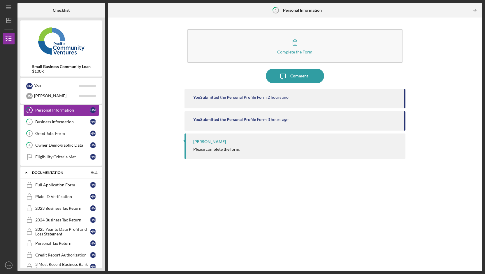
click at [83, 69] on div "$100K" at bounding box center [61, 71] width 59 height 5
click at [219, 150] on div "Please complete the form." at bounding box center [216, 149] width 47 height 5
click at [208, 143] on div "[PERSON_NAME]" at bounding box center [209, 141] width 33 height 5
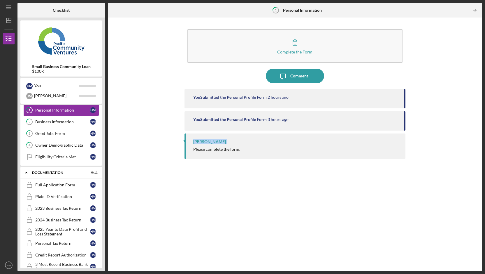
click at [208, 143] on div "[PERSON_NAME]" at bounding box center [209, 141] width 33 height 5
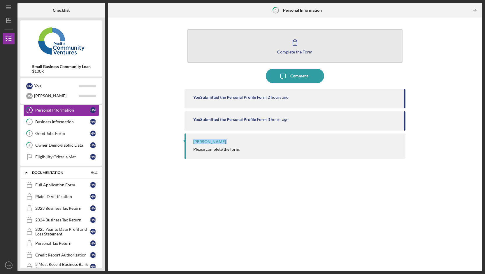
click at [305, 40] on button "Complete the Form Form" at bounding box center [295, 46] width 215 height 34
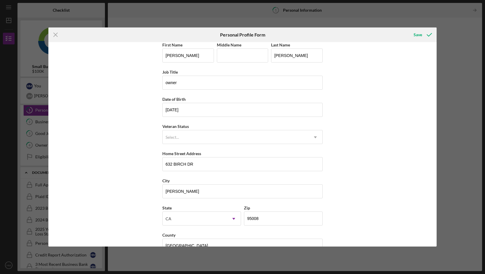
scroll to position [6, 0]
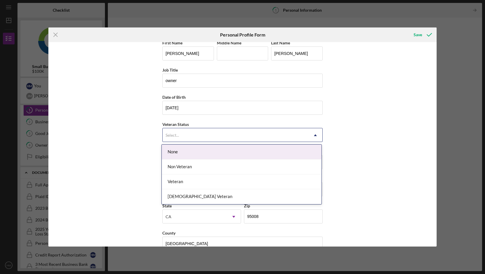
click at [261, 133] on div "Select..." at bounding box center [236, 134] width 146 height 13
click at [256, 151] on div "None" at bounding box center [242, 151] width 160 height 15
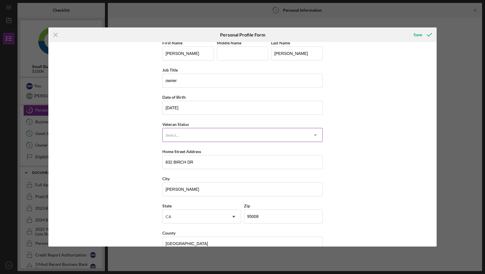
click at [258, 137] on div "Select..." at bounding box center [236, 134] width 146 height 13
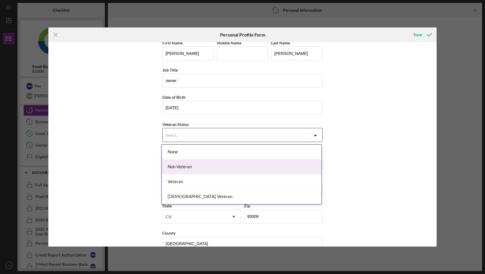
click at [251, 165] on div "Non Veteran" at bounding box center [242, 166] width 160 height 15
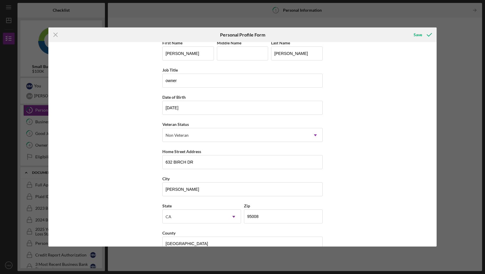
scroll to position [19, 0]
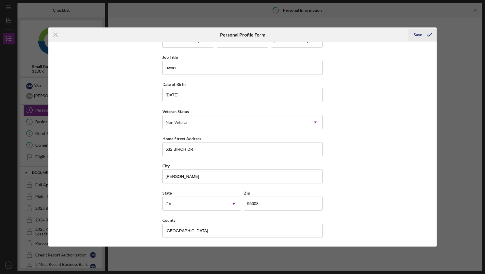
click at [428, 34] on icon "submit" at bounding box center [429, 34] width 15 height 15
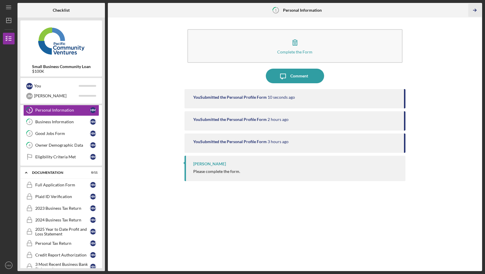
click at [478, 12] on icon "Icon/Table Pagination Arrow" at bounding box center [475, 10] width 13 height 13
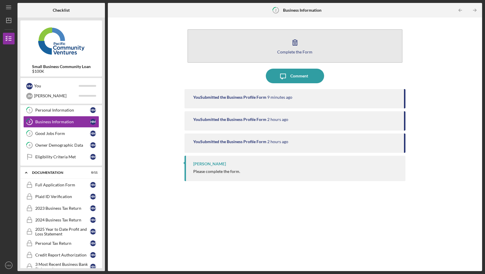
click at [294, 48] on icon "button" at bounding box center [295, 42] width 15 height 15
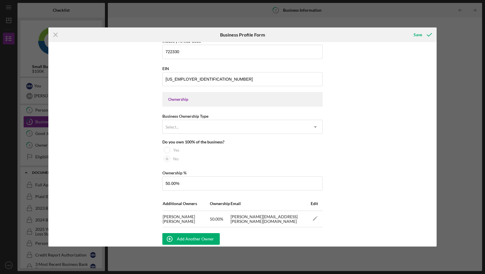
scroll to position [223, 0]
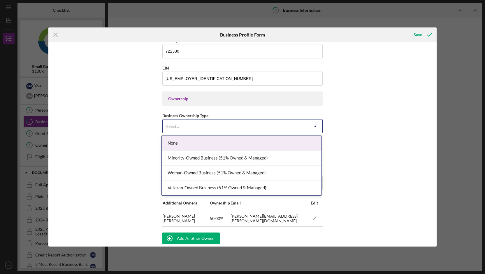
click at [283, 125] on div "Select..." at bounding box center [236, 126] width 146 height 13
click at [282, 136] on div "None" at bounding box center [242, 143] width 160 height 15
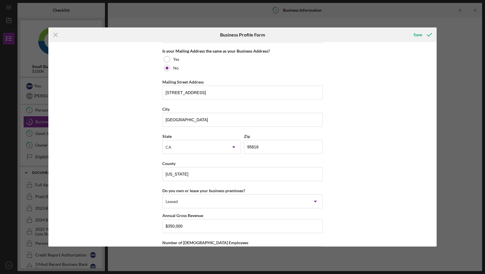
scroll to position [583, 0]
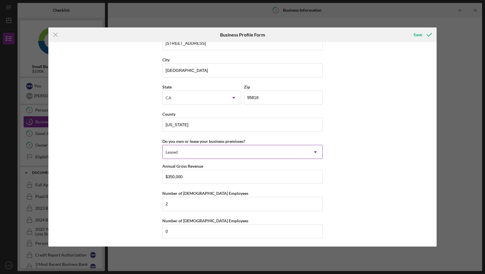
click at [316, 153] on icon "Icon/Dropdown Arrow" at bounding box center [316, 152] width 14 height 14
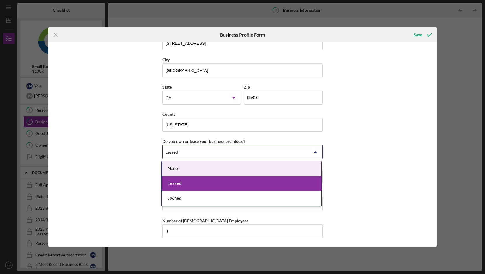
click at [303, 170] on div "None" at bounding box center [242, 168] width 160 height 15
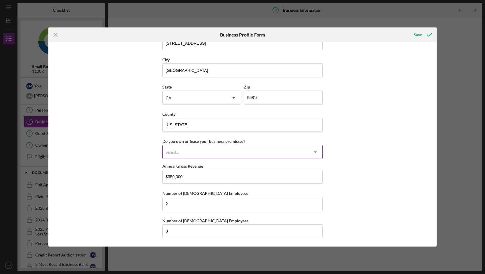
click at [310, 151] on icon "Icon/Dropdown Arrow" at bounding box center [316, 152] width 14 height 14
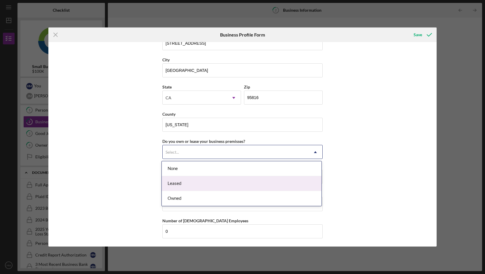
click at [297, 179] on div "Leased" at bounding box center [242, 183] width 160 height 15
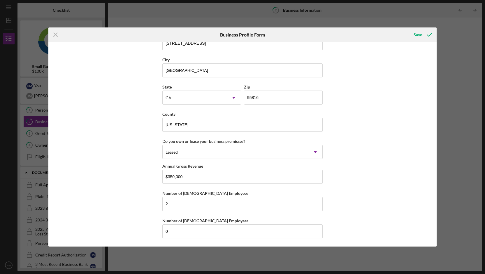
click at [347, 127] on div "Business Name Kona Island Coffee LLC DBA Business Start Date [DATE] Legal Struc…" at bounding box center [242, 144] width 388 height 204
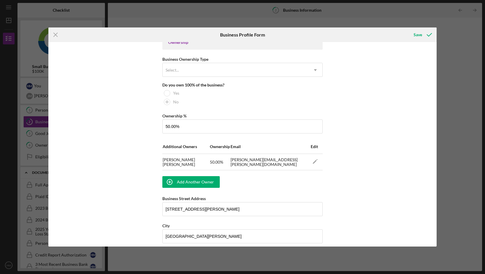
scroll to position [58, 0]
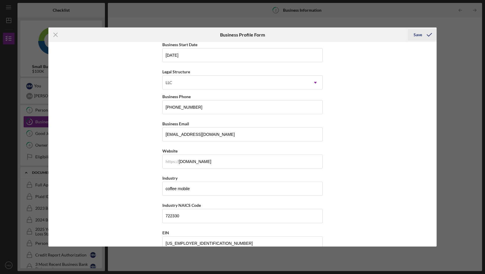
click at [429, 33] on icon "submit" at bounding box center [429, 34] width 15 height 15
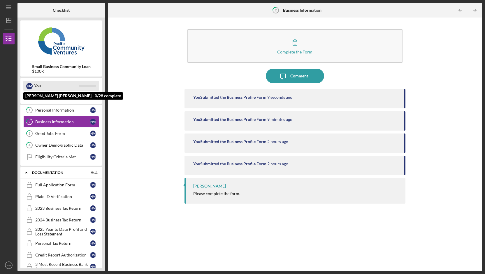
click at [46, 84] on div "You" at bounding box center [56, 86] width 45 height 10
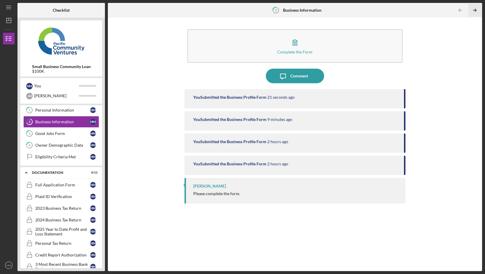
click at [474, 10] on line "button" at bounding box center [475, 10] width 3 height 0
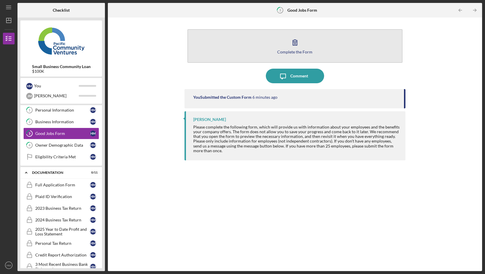
click at [298, 50] on div "Complete the Form" at bounding box center [294, 52] width 35 height 4
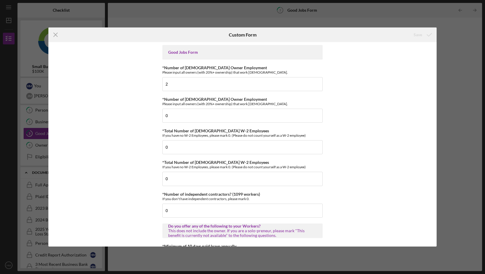
click at [442, 34] on div "Icon/Menu Close Custom Form Save Good Jobs Form *Number of [DEMOGRAPHIC_DATA] O…" at bounding box center [242, 137] width 485 height 274
click at [57, 32] on icon "Icon/Menu Close" at bounding box center [55, 34] width 15 height 15
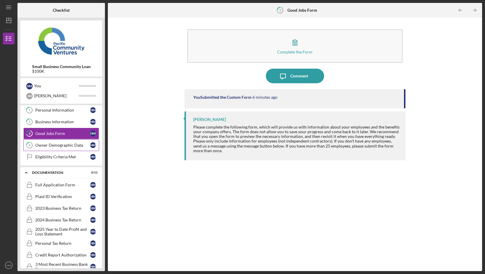
click at [74, 141] on link "4 Owner Demographic Data H M" at bounding box center [61, 145] width 76 height 12
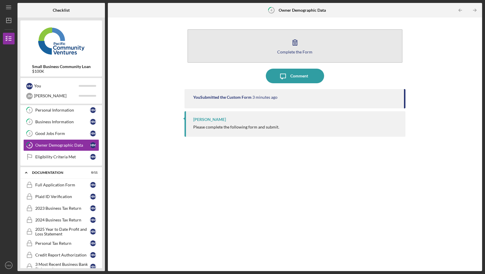
click at [301, 42] on icon "button" at bounding box center [295, 42] width 15 height 15
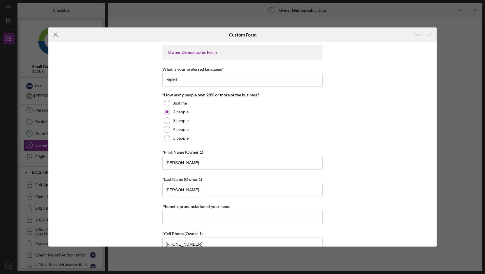
click at [58, 32] on icon "Icon/Menu Close" at bounding box center [55, 34] width 15 height 15
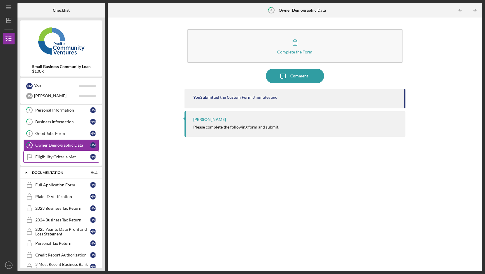
click at [69, 158] on div "Eligibility Criteria Met" at bounding box center [62, 156] width 55 height 5
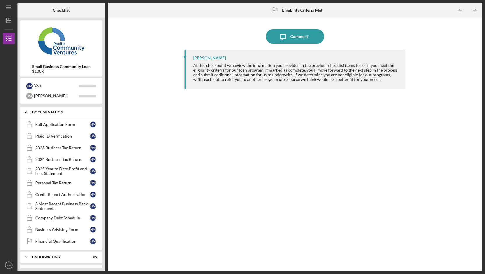
scroll to position [84, 0]
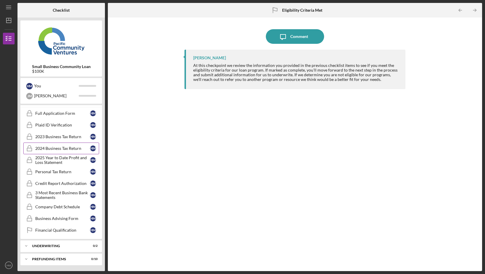
click at [85, 149] on div "2024 Business Tax Return" at bounding box center [62, 148] width 55 height 5
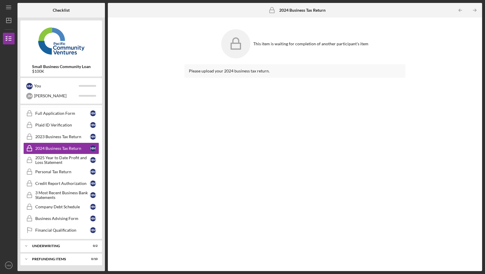
click at [244, 45] on icon at bounding box center [235, 43] width 29 height 29
click at [6, 25] on icon "Icon/Dashboard" at bounding box center [8, 20] width 15 height 15
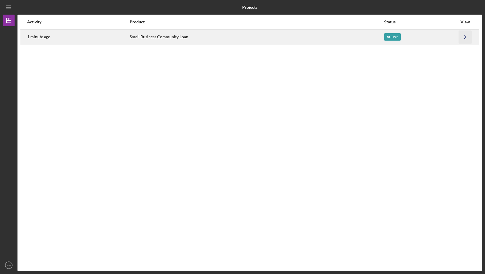
click at [467, 36] on icon "Icon/Navigate" at bounding box center [465, 36] width 13 height 13
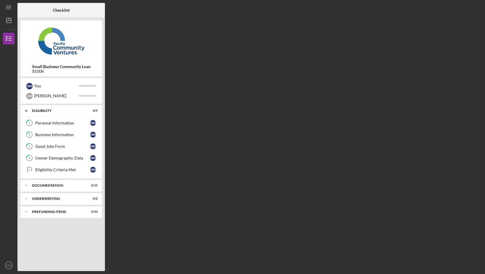
click at [68, 67] on b "Small Business Community Loan" at bounding box center [61, 66] width 59 height 5
click at [68, 84] on div "You" at bounding box center [56, 86] width 45 height 10
click at [88, 87] on div "H M You" at bounding box center [61, 86] width 76 height 10
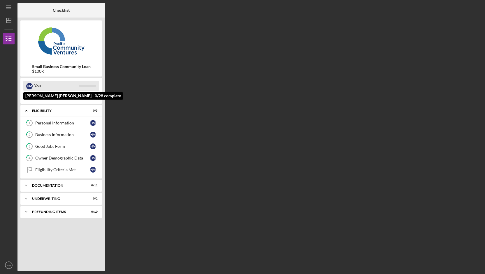
click at [88, 87] on div "H M You" at bounding box center [61, 86] width 76 height 10
